Goal: Task Accomplishment & Management: Complete application form

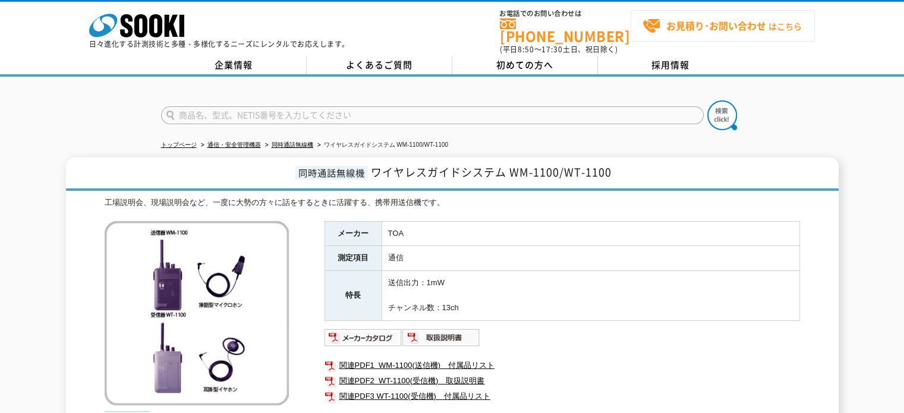
click at [652, 33] on span "お見積り･お問い合わせ はこちら" at bounding box center [722, 26] width 159 height 18
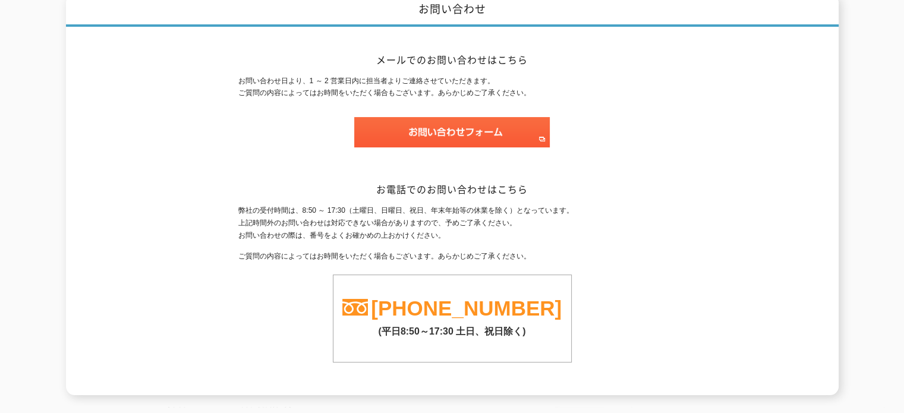
scroll to position [169, 0]
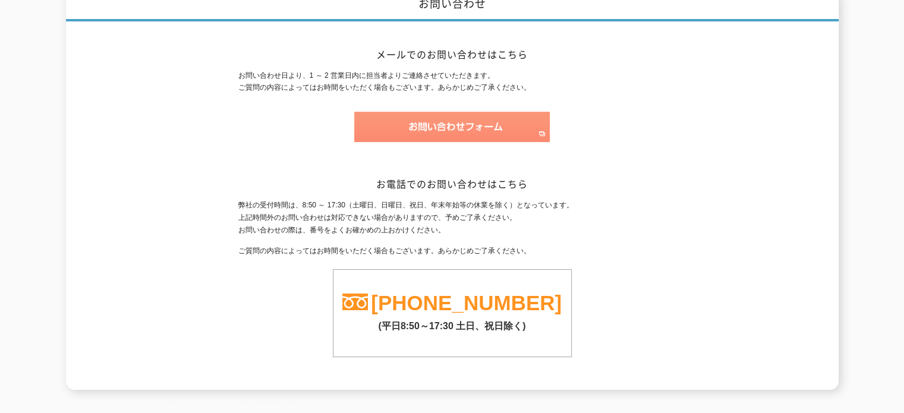
click at [413, 129] on img at bounding box center [452, 127] width 196 height 30
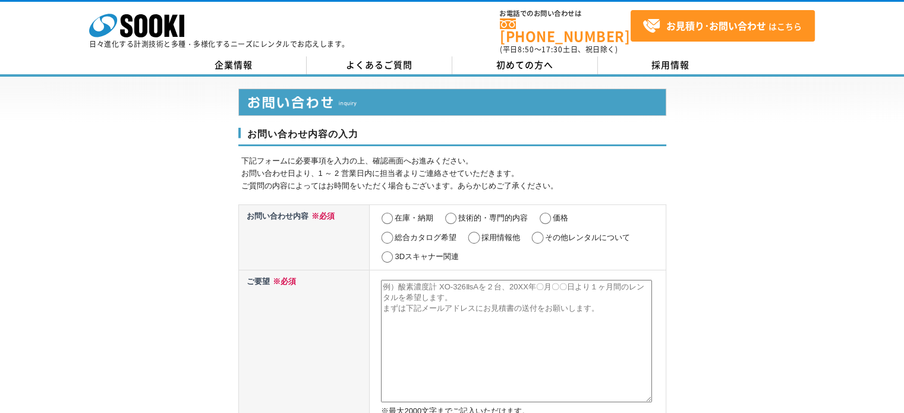
click at [558, 213] on label "価格" at bounding box center [560, 217] width 15 height 9
click at [553, 213] on input "価格" at bounding box center [545, 219] width 15 height 12
radio input "true"
click at [466, 280] on textarea at bounding box center [516, 341] width 271 height 122
paste textarea "いつもお世話になっております ㈱タニックス名古屋　内木場です 下記にてレンタルのお見積りを作成頂きたく宜しくお願い致します。 ワイヤレスガイドシステム 単方向…"
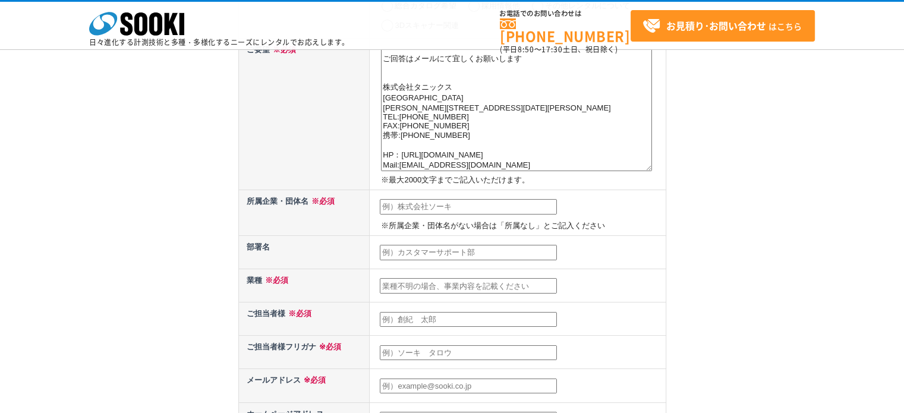
scroll to position [180, 0]
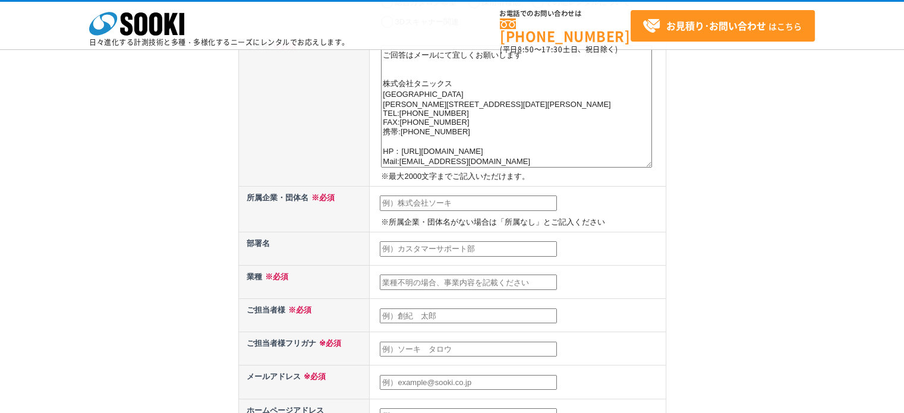
type textarea "いつもお世話になっております ㈱タニックス名古屋　内木場です 下記にてレンタルのお見積りを作成頂きたく宜しくお願い致します。 ワイヤレスガイドシステム 単方向…"
click at [525, 206] on input "text" at bounding box center [468, 203] width 177 height 15
type input "株式会社タニックス"
type input "内木場祐基"
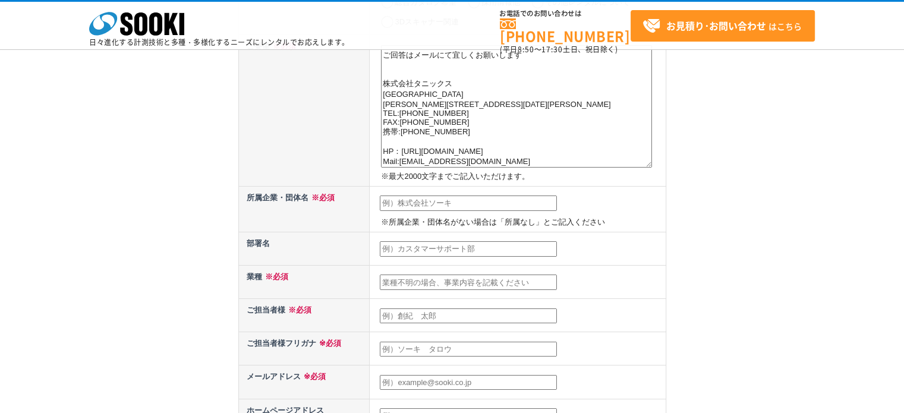
type input "uchikiba@tanix.co.jp"
type input "460"
select select "23"
type input "1-13-26"
drag, startPoint x: 439, startPoint y: 344, endPoint x: 307, endPoint y: 342, distance: 132.0
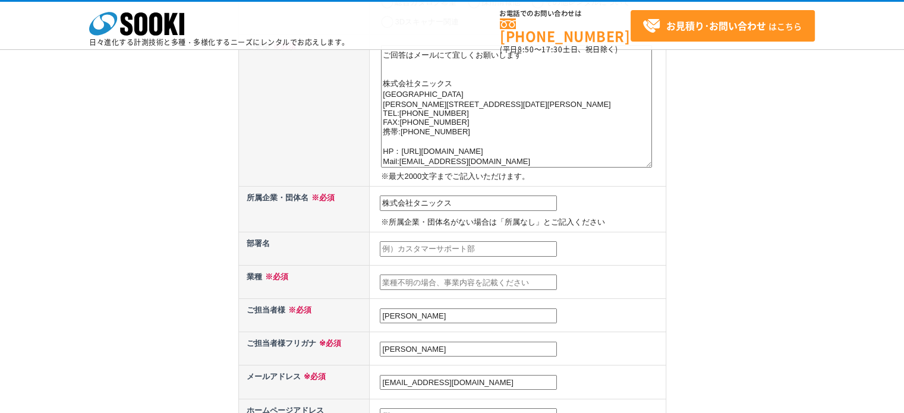
click at [307, 342] on tr "ご担当者様フリガナ ※必須 内木場祐基" at bounding box center [451, 348] width 427 height 33
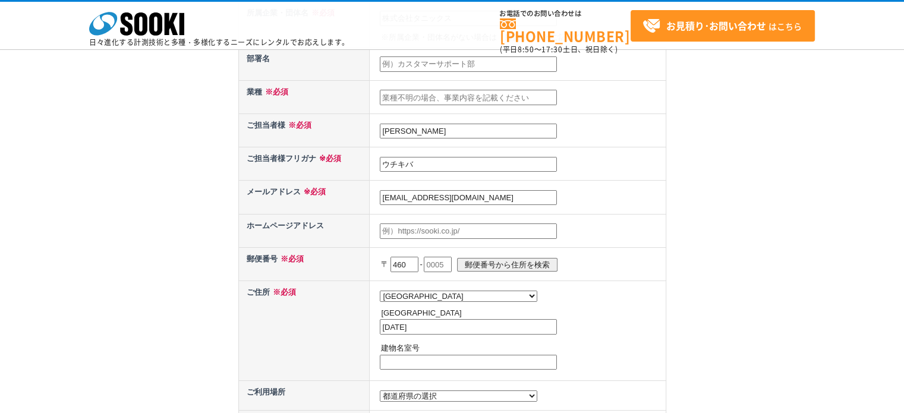
scroll to position [369, 0]
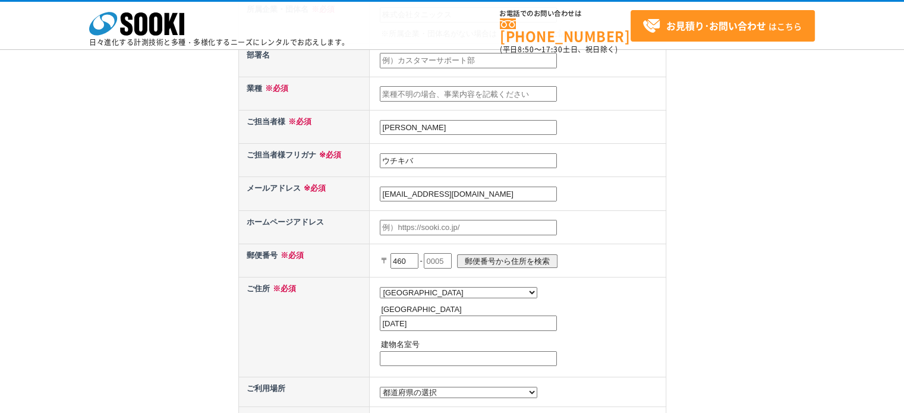
type input "ウチキバ"
click at [445, 253] on input "text" at bounding box center [438, 260] width 28 height 15
type input "0003"
click at [495, 254] on input "郵便番号から住所を検索" at bounding box center [507, 261] width 100 height 14
click at [483, 317] on input "名古屋市中区錦" at bounding box center [468, 323] width 177 height 15
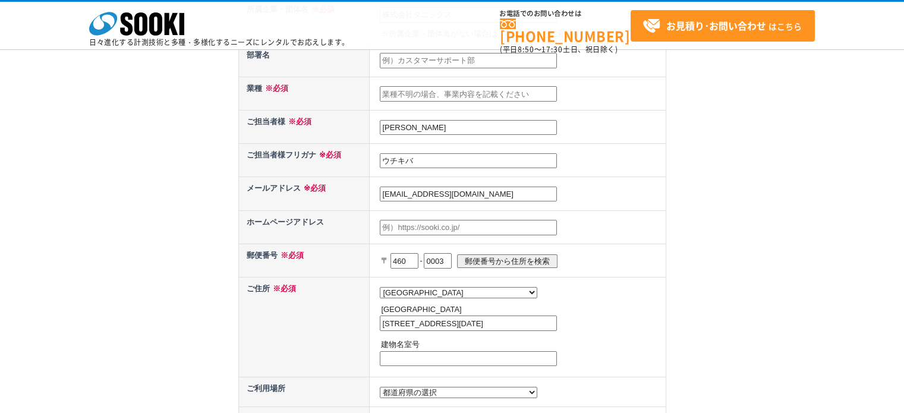
type input "名古屋市中区錦1-13-26"
click at [476, 355] on input "text" at bounding box center [468, 358] width 177 height 15
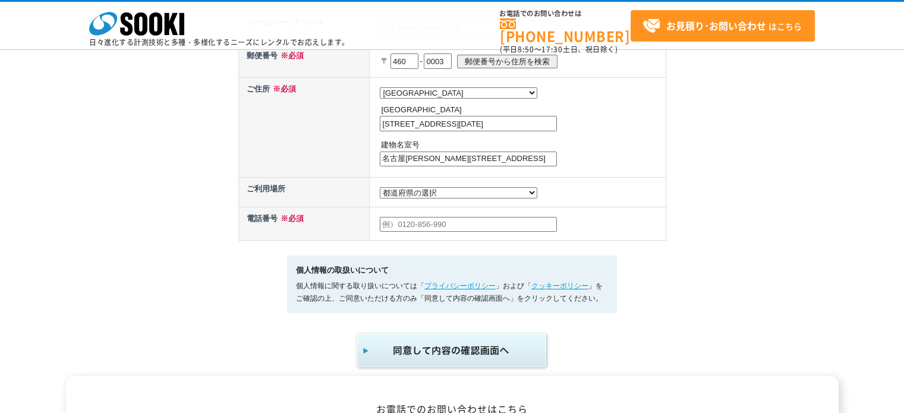
scroll to position [588, 0]
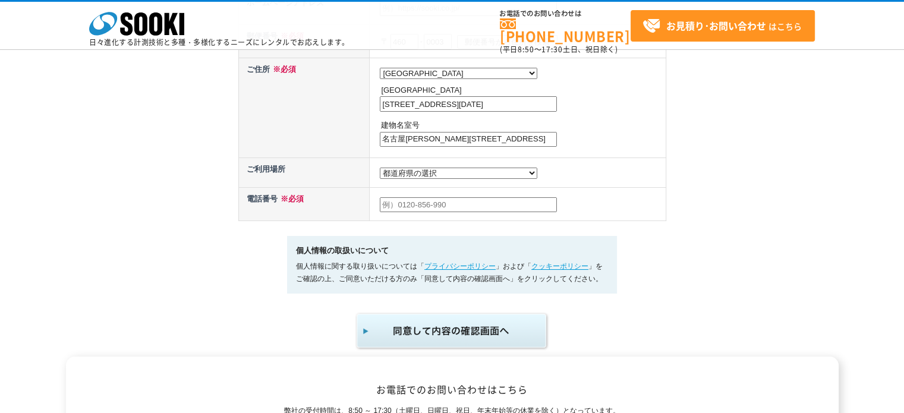
type input "名古屋伏見スクエアビル11F"
click at [432, 168] on select "都道府県の選択 利用場所未定 北海道 青森県 岩手県 宮城県 秋田県 山形県 福島県 茨城県 栃木県 群馬県 埼玉県 千葉県 東京都 神奈川県 新潟県 富山県…" at bounding box center [459, 173] width 158 height 11
select select "23"
click at [380, 168] on select "都道府県の選択 利用場所未定 北海道 青森県 岩手県 宮城県 秋田県 山形県 福島県 茨城県 栃木県 群馬県 埼玉県 千葉県 東京都 神奈川県 新潟県 富山県…" at bounding box center [459, 173] width 158 height 11
click at [414, 203] on input "text" at bounding box center [468, 204] width 177 height 15
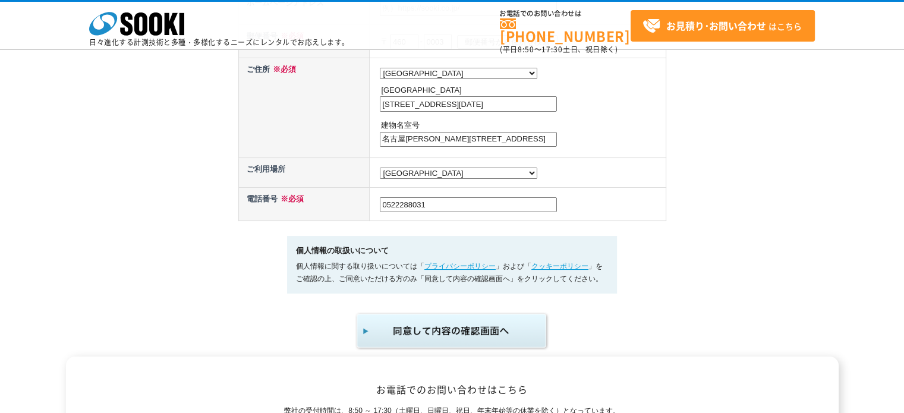
click at [399, 204] on input "0522288031" at bounding box center [468, 204] width 177 height 15
type input "052ｰ228ｰ8031"
click at [462, 338] on img "submit" at bounding box center [452, 330] width 195 height 39
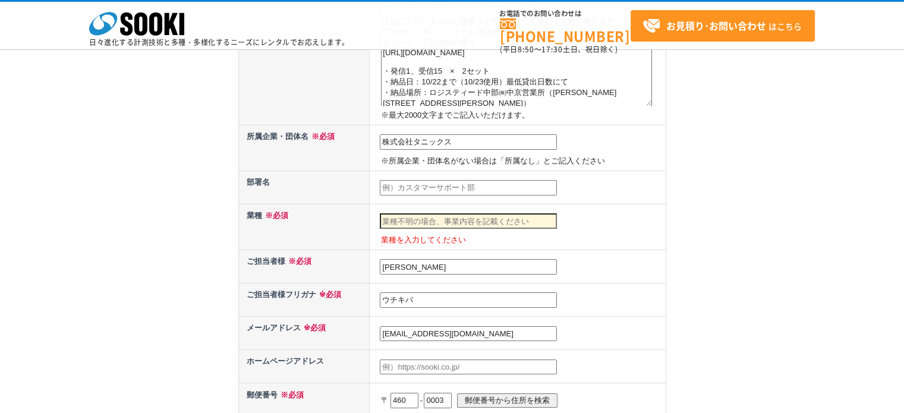
scroll to position [340, 0]
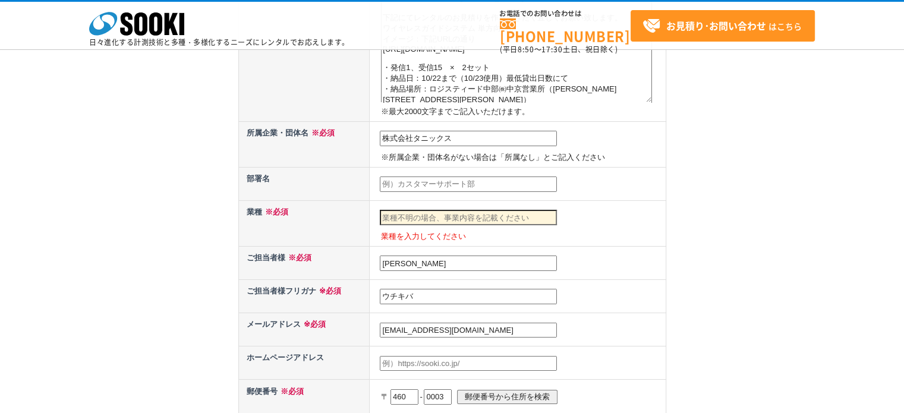
click at [499, 223] on td "業種を入力してください" at bounding box center [518, 223] width 296 height 46
click at [500, 219] on input "text" at bounding box center [468, 217] width 177 height 15
type input "は"
type input "し"
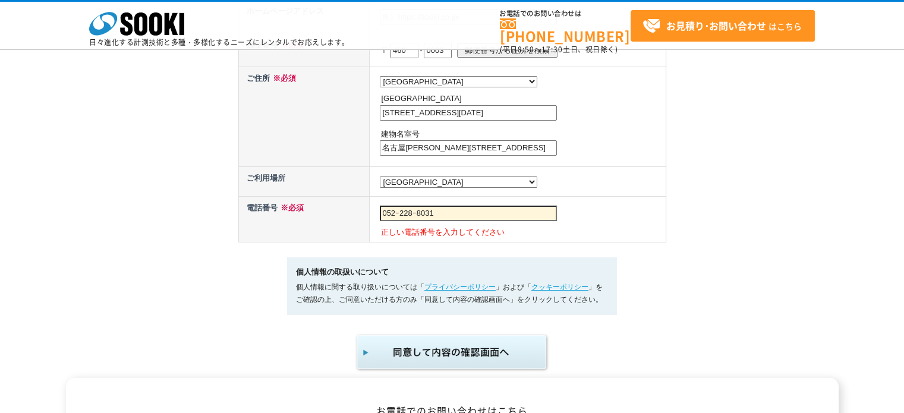
scroll to position [697, 0]
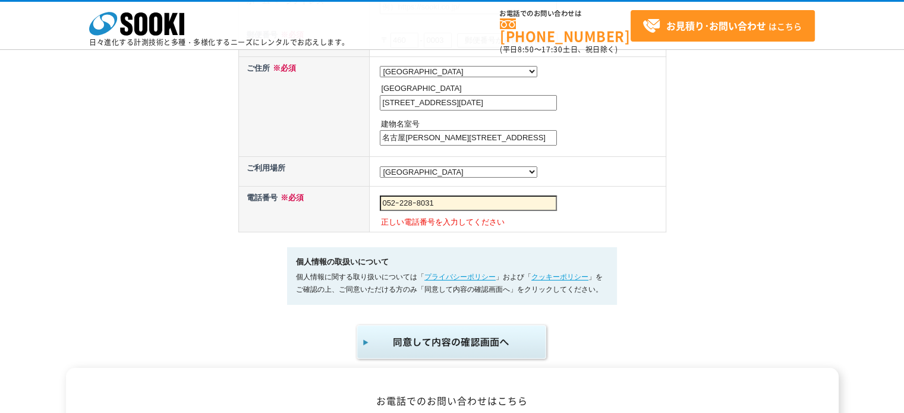
type input "販売商社"
click at [453, 199] on input "052ｰ228ｰ8031" at bounding box center [468, 203] width 177 height 15
click at [467, 330] on img "submit" at bounding box center [452, 342] width 195 height 39
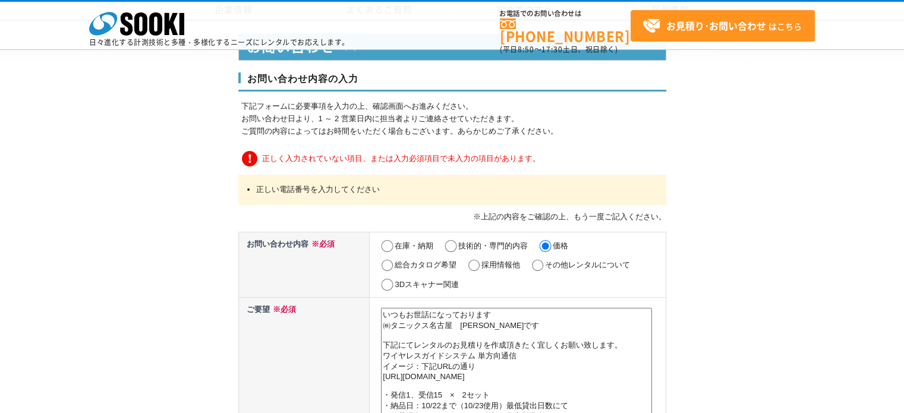
scroll to position [689, 0]
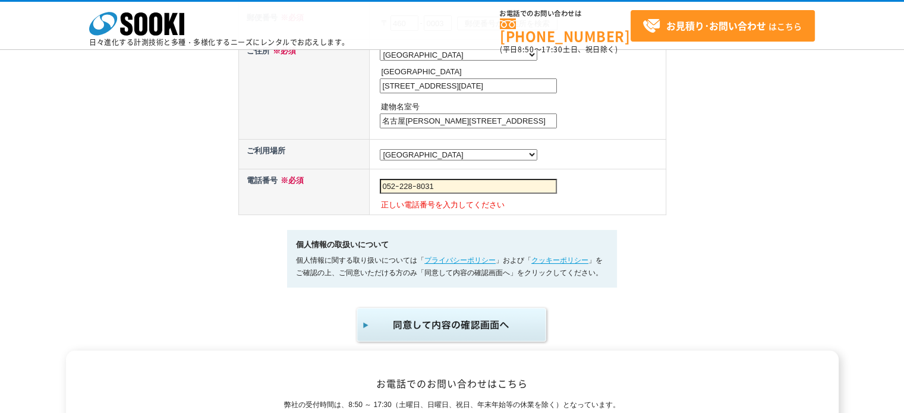
drag, startPoint x: 467, startPoint y: 184, endPoint x: 222, endPoint y: 191, distance: 245.0
type input "052-228-8031"
click at [399, 330] on img "submit" at bounding box center [452, 325] width 195 height 39
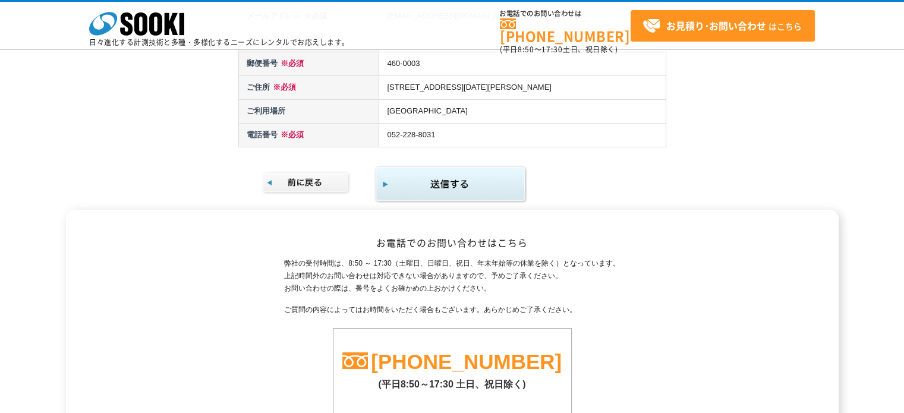
scroll to position [637, 0]
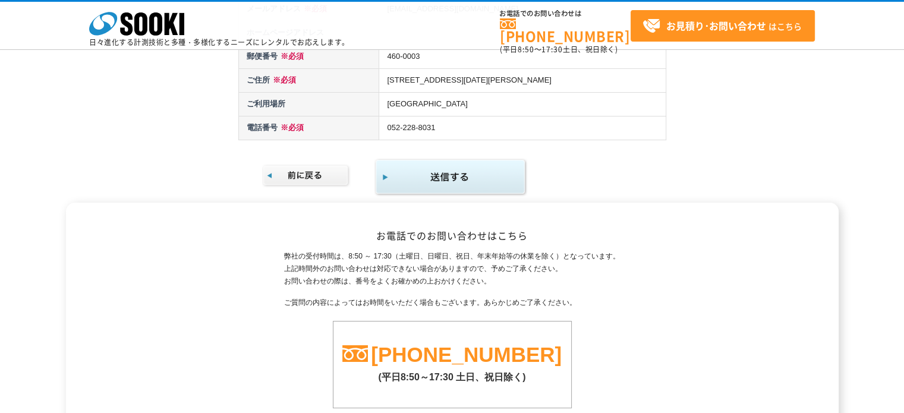
click at [440, 170] on img "submit" at bounding box center [451, 177] width 153 height 39
